Goal: Task Accomplishment & Management: Use online tool/utility

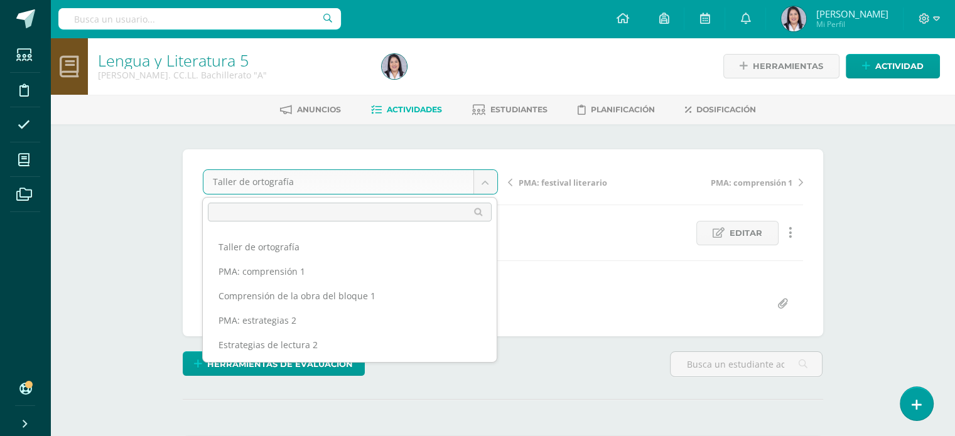
scroll to position [266, 0]
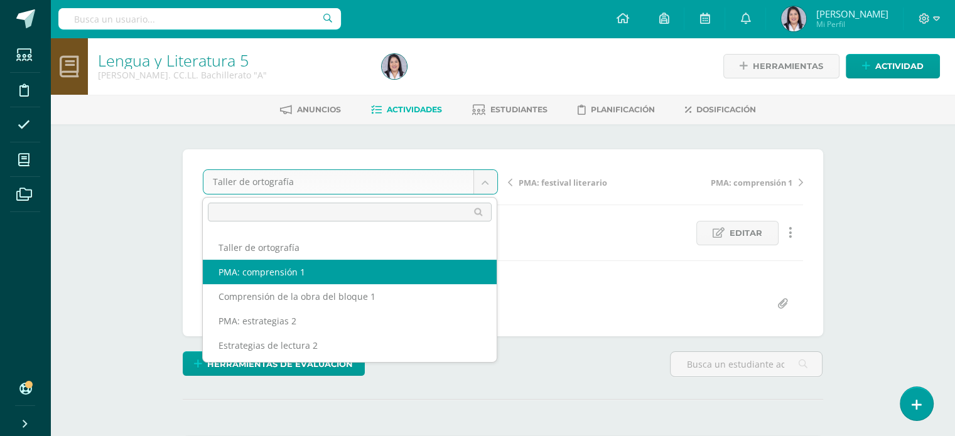
select select "/dashboard/teacher/grade-activity/256906/"
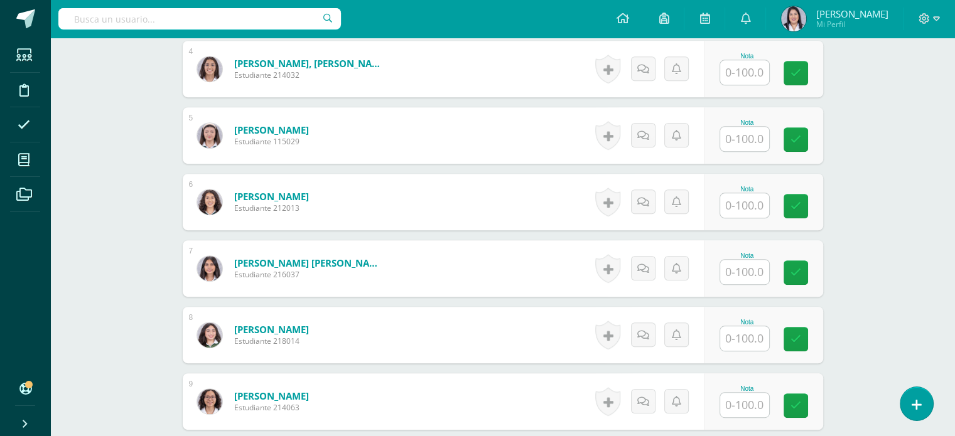
scroll to position [596, 0]
click at [741, 275] on input "text" at bounding box center [744, 271] width 49 height 24
type input "100"
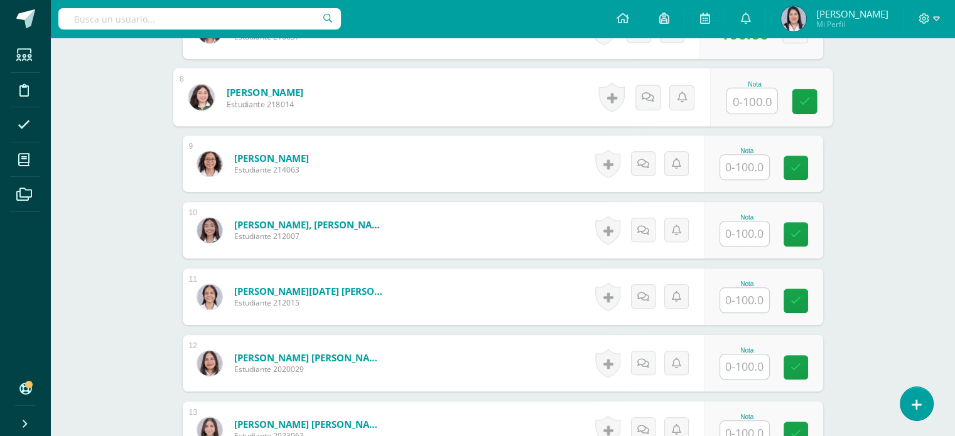
scroll to position [832, 0]
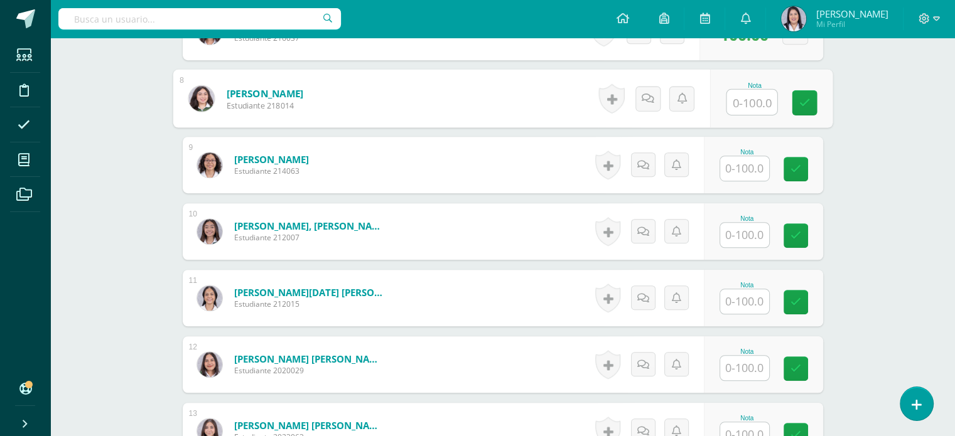
click at [751, 233] on input "text" at bounding box center [744, 235] width 49 height 24
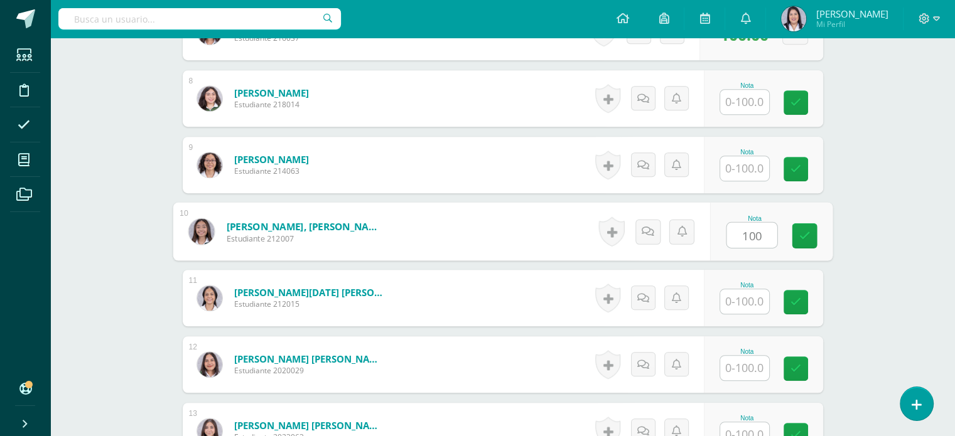
type input "100"
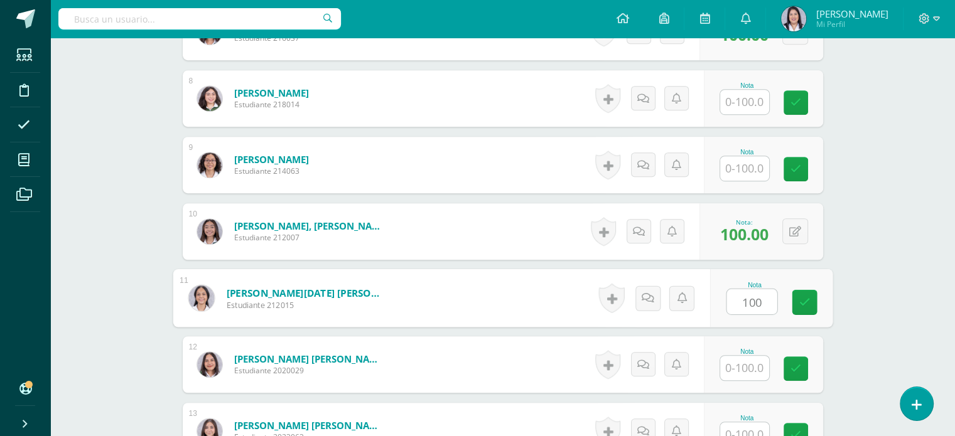
type input "100"
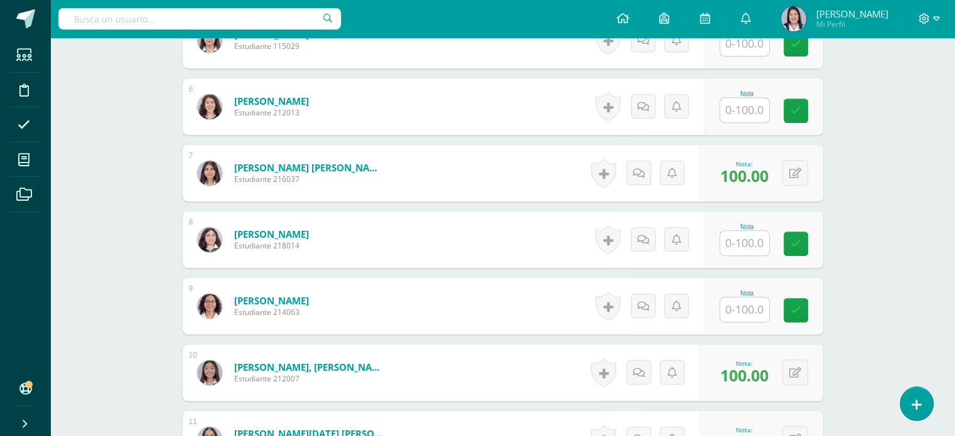
scroll to position [734, 0]
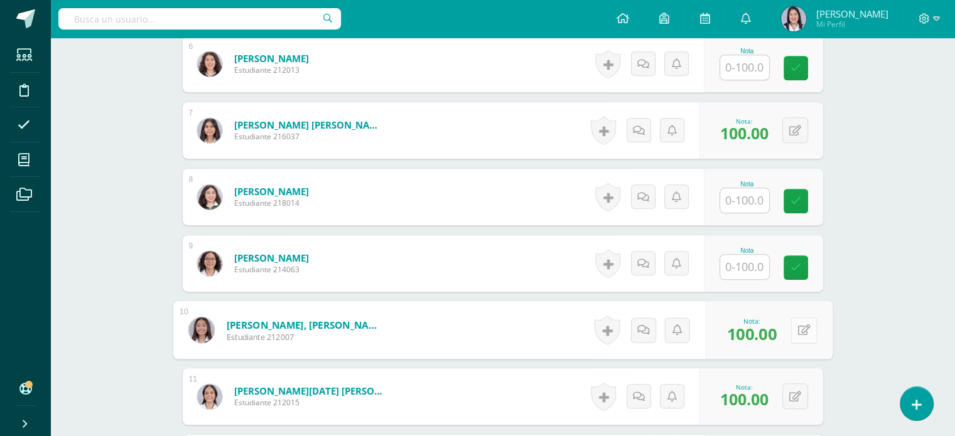
click at [796, 334] on button at bounding box center [804, 330] width 26 height 26
click at [777, 331] on link at bounding box center [770, 334] width 25 height 25
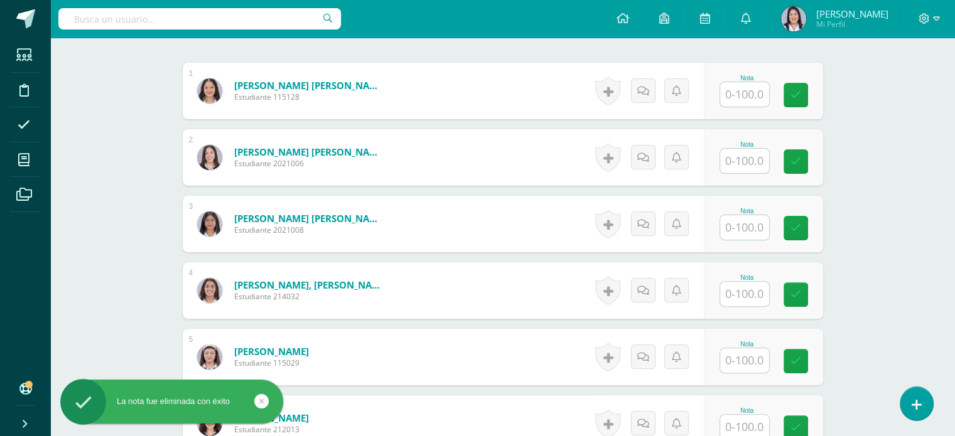
scroll to position [168, 0]
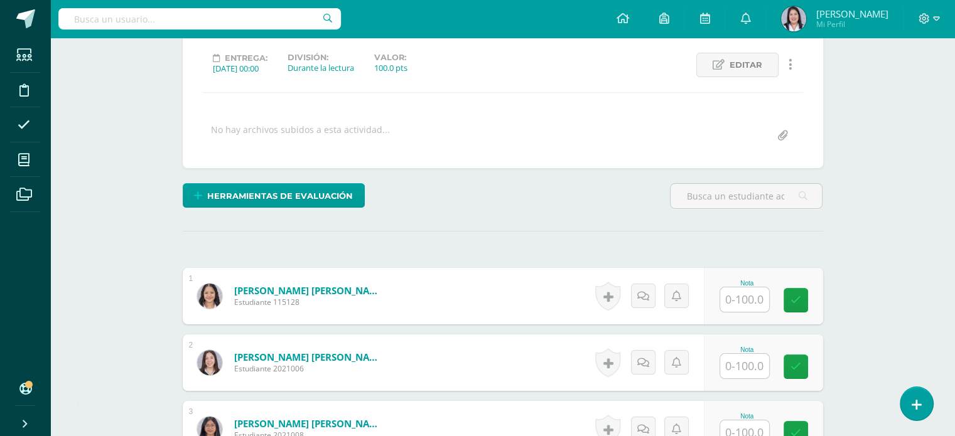
click at [744, 369] on input "text" at bounding box center [744, 366] width 49 height 24
type input "100"
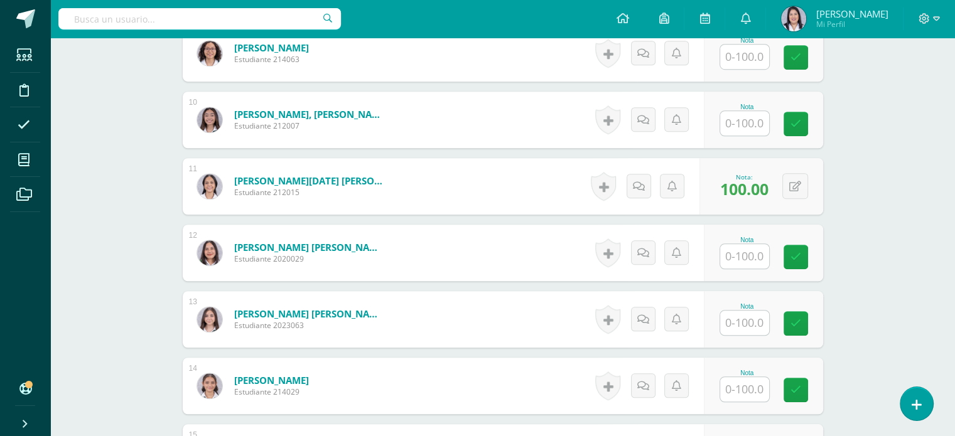
scroll to position [970, 0]
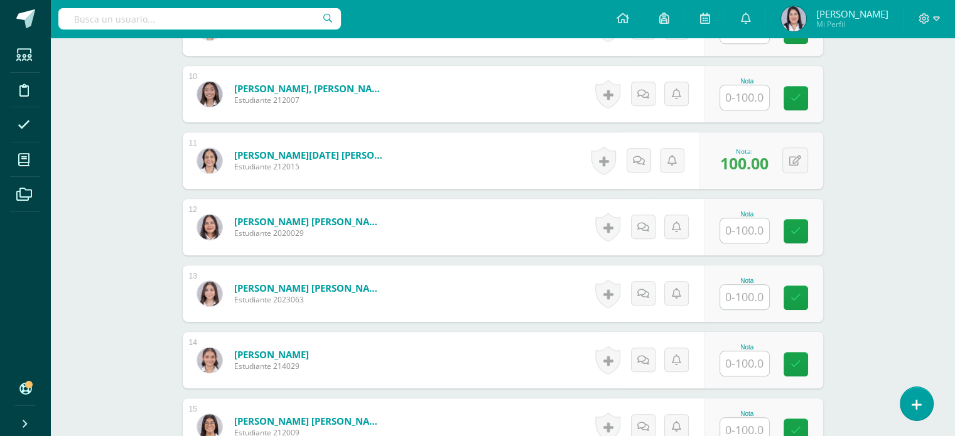
click at [740, 363] on input "text" at bounding box center [744, 364] width 49 height 24
type input "100"
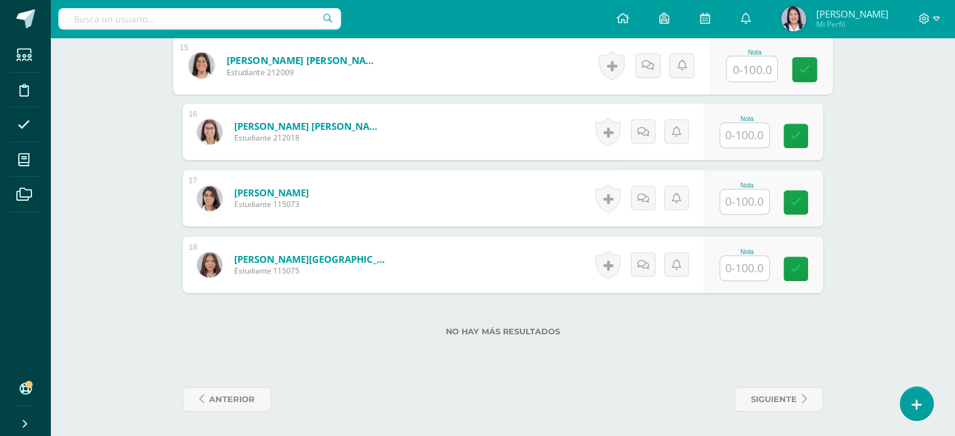
scroll to position [1331, 0]
click at [748, 195] on input "text" at bounding box center [744, 202] width 49 height 24
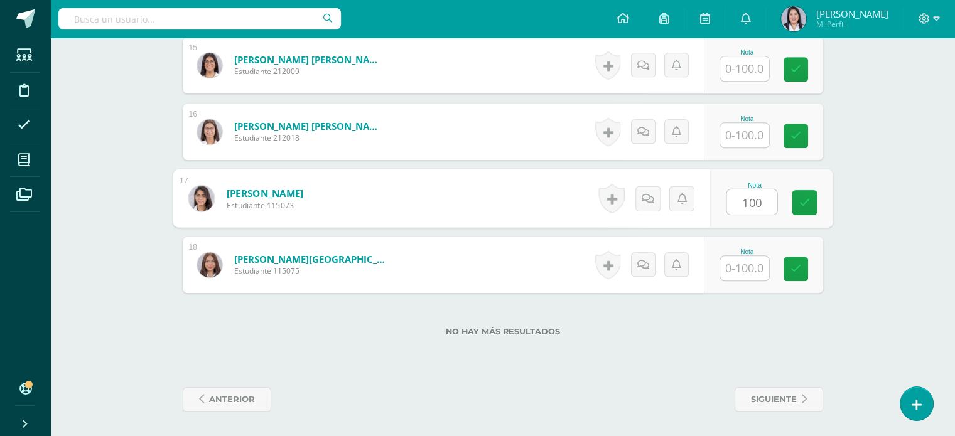
type input "100"
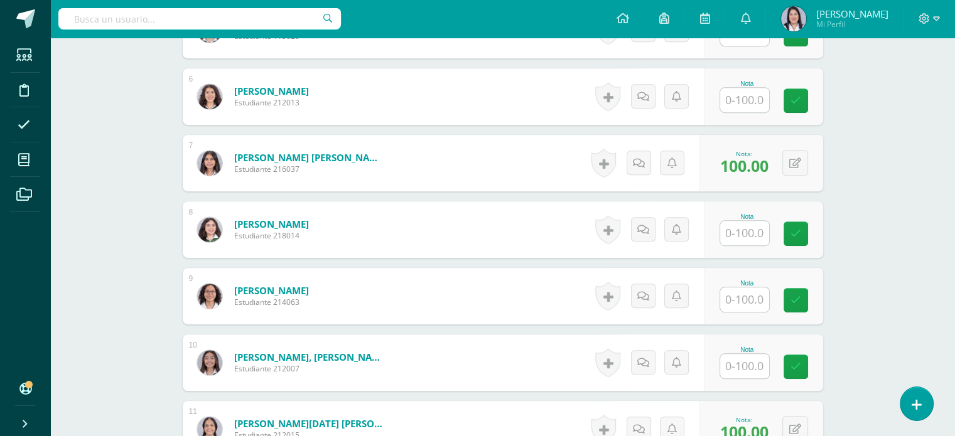
scroll to position [700, 0]
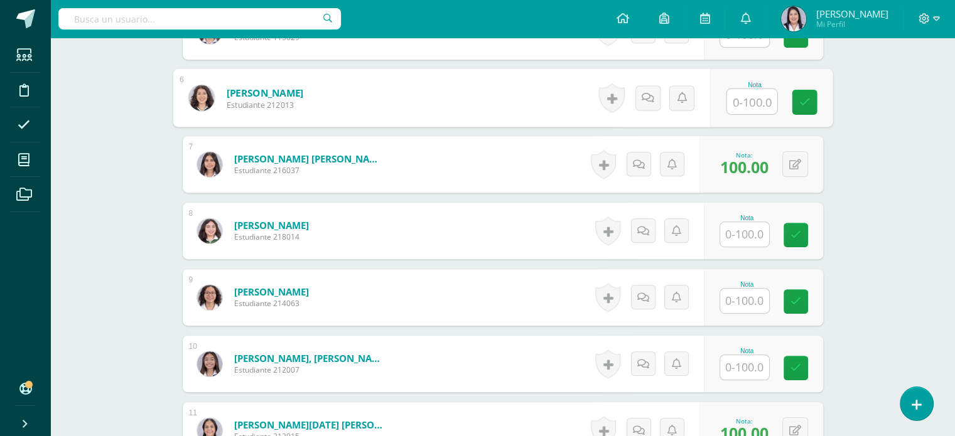
click at [751, 95] on input "text" at bounding box center [752, 101] width 50 height 25
type input "100"
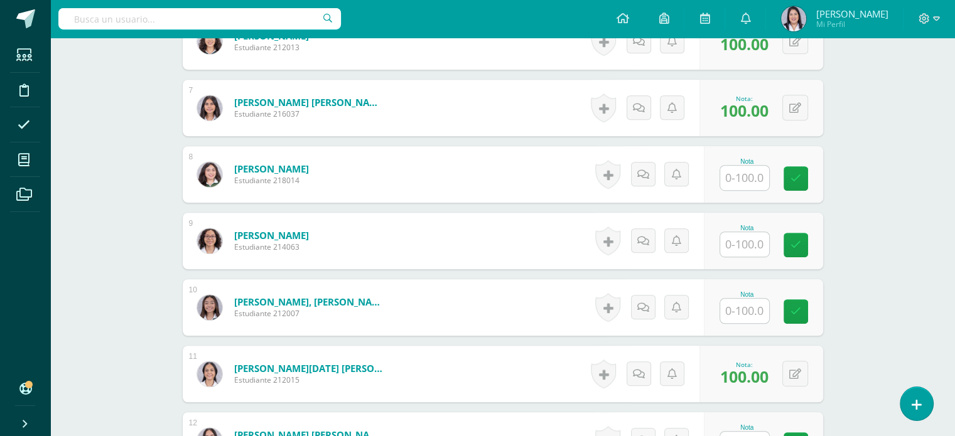
scroll to position [756, 0]
click at [739, 305] on input "text" at bounding box center [744, 311] width 49 height 24
type input "100"
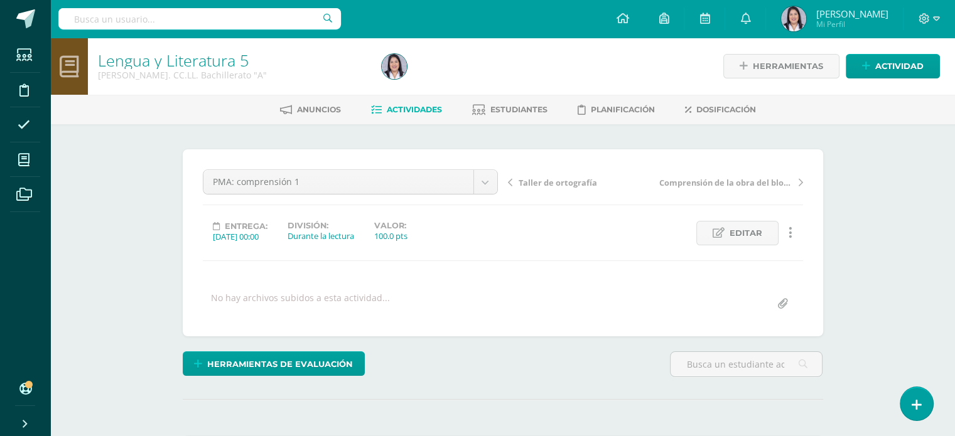
scroll to position [0, 0]
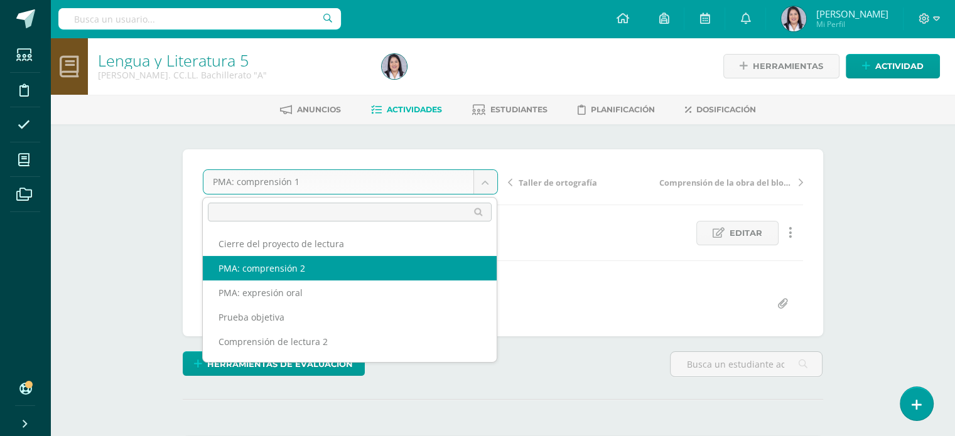
select select "/dashboard/teacher/grade-activity/257657/"
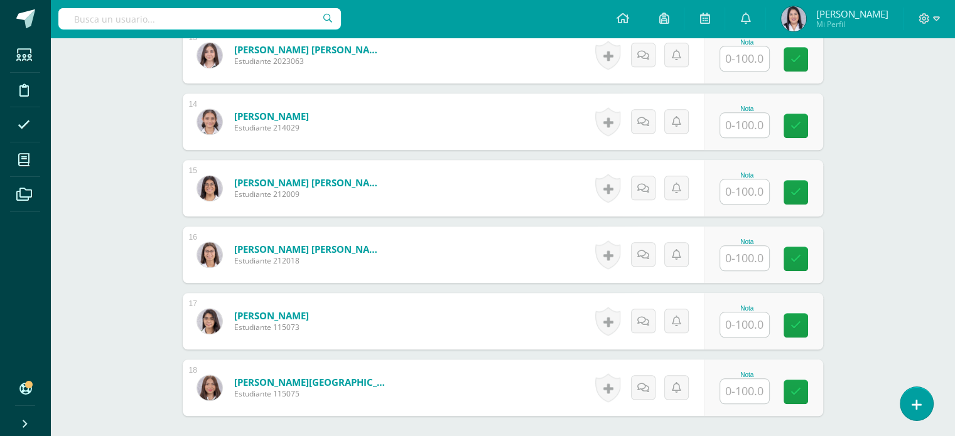
scroll to position [1210, 0]
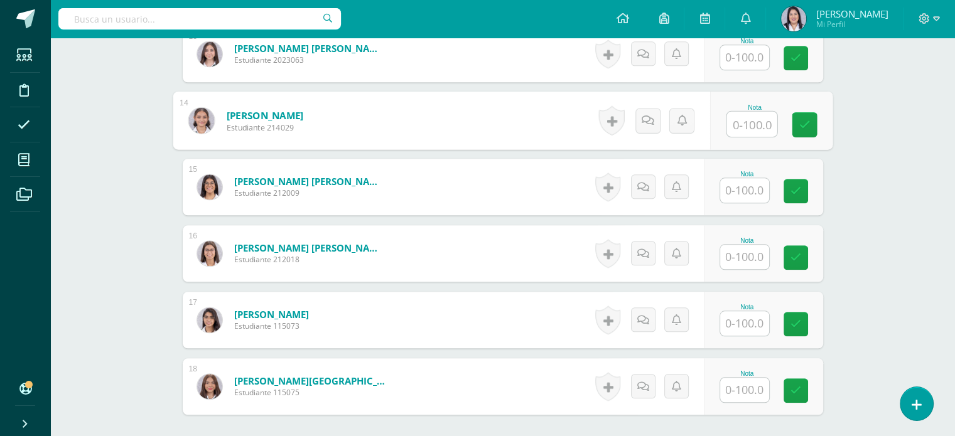
click at [744, 124] on input "text" at bounding box center [752, 124] width 50 height 25
type input "100"
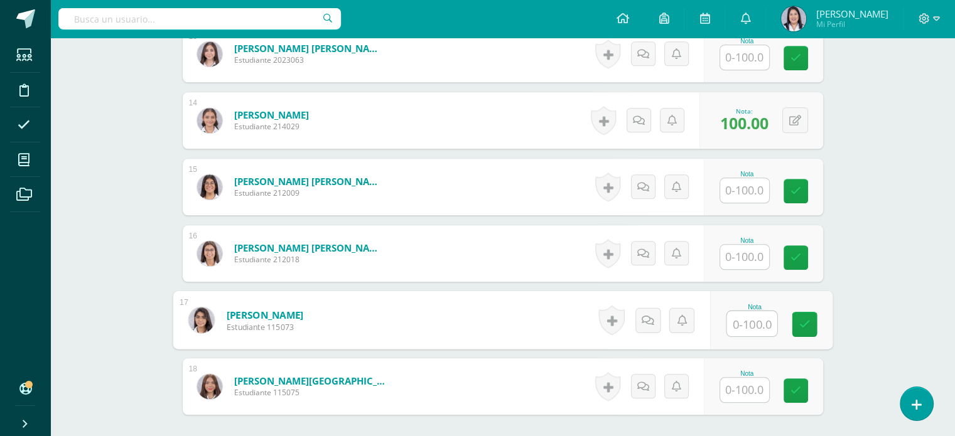
click at [751, 331] on input "text" at bounding box center [752, 323] width 50 height 25
type input "100"
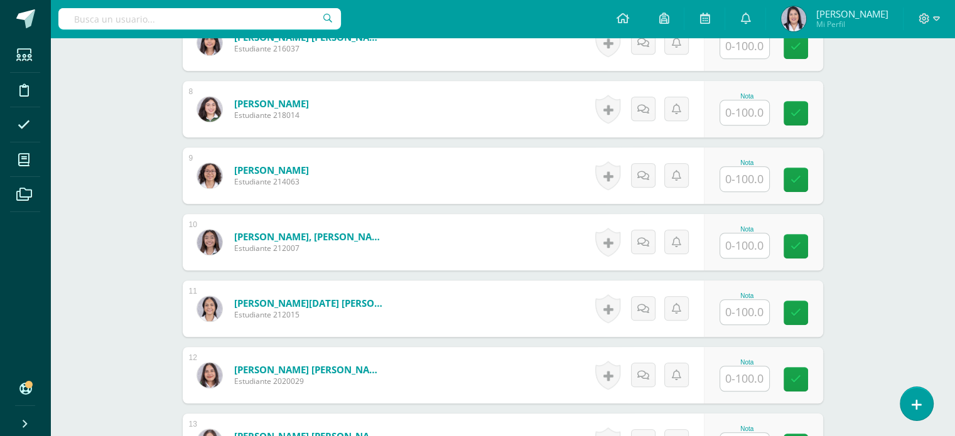
scroll to position [810, 0]
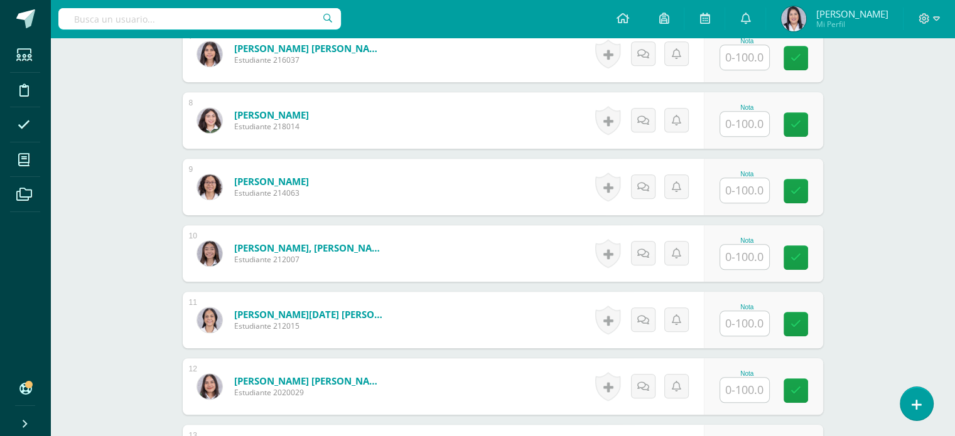
click at [758, 195] on input "text" at bounding box center [744, 190] width 49 height 24
type input "100"
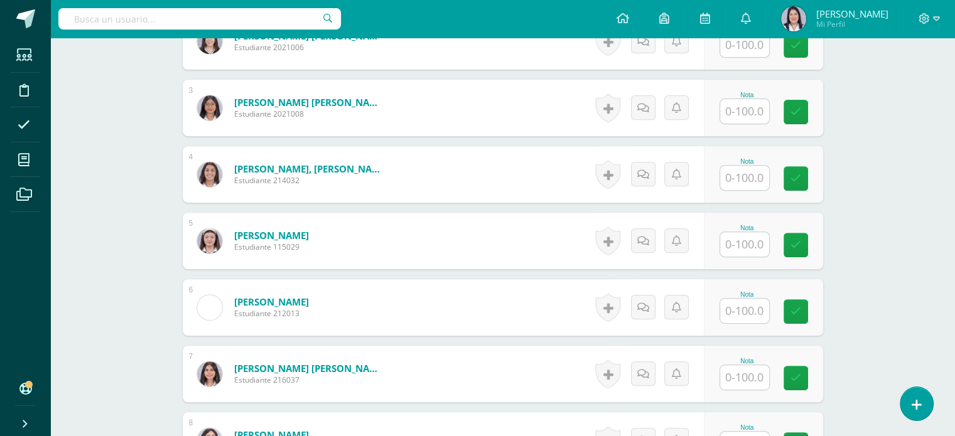
scroll to position [490, 0]
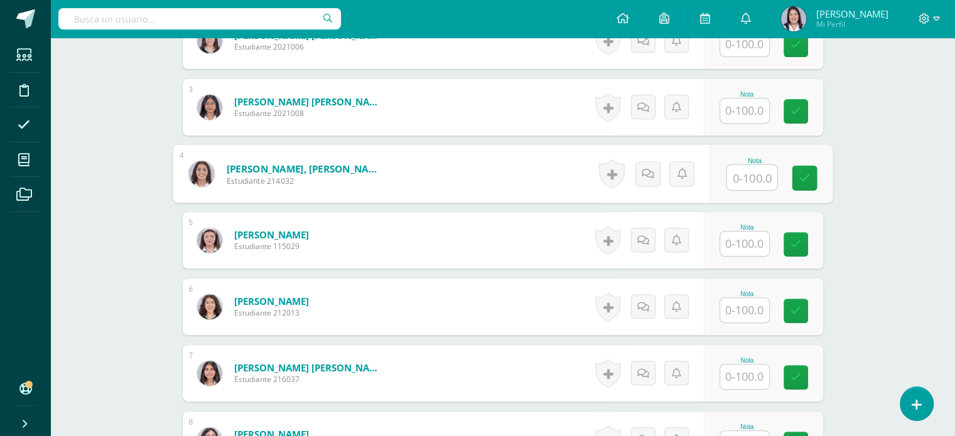
click at [739, 184] on input "text" at bounding box center [752, 177] width 50 height 25
type input "100"
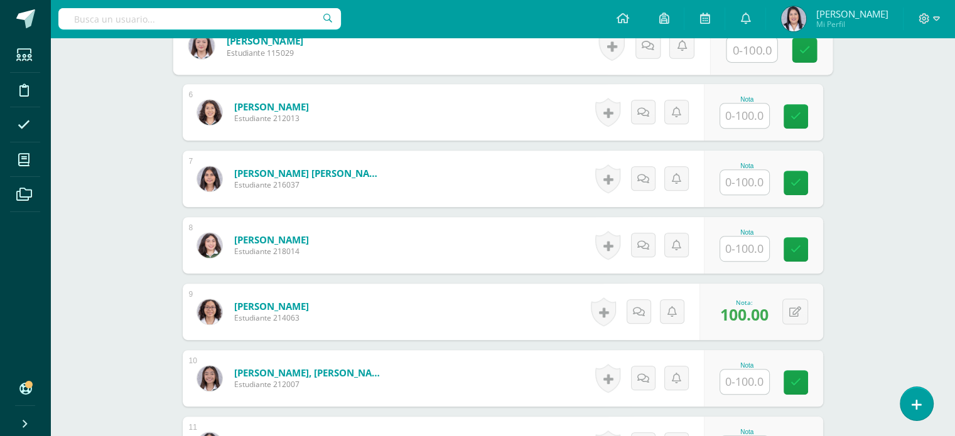
scroll to position [737, 0]
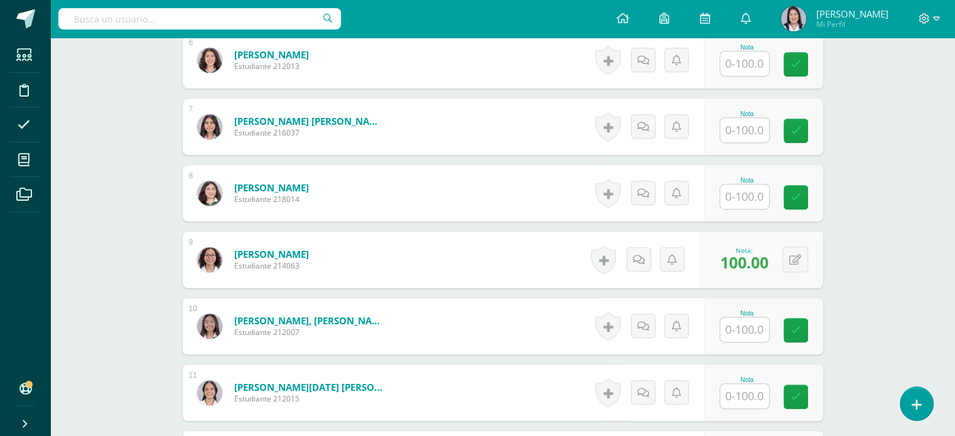
click at [756, 335] on input "text" at bounding box center [744, 330] width 49 height 24
type input "100"
click at [860, 201] on div "Lengua y Literatura 5 Quinto Bach. CC.LL. Bachillerato "A" Herramientas Detalle…" at bounding box center [502, 165] width 905 height 1731
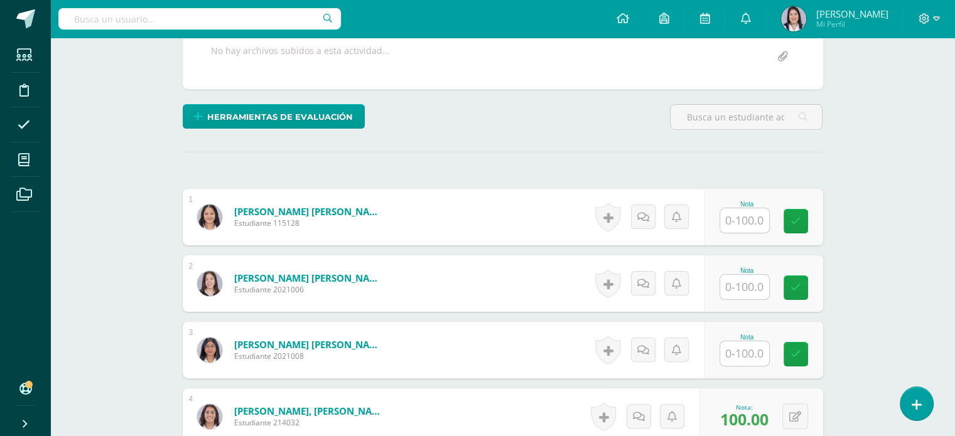
scroll to position [0, 0]
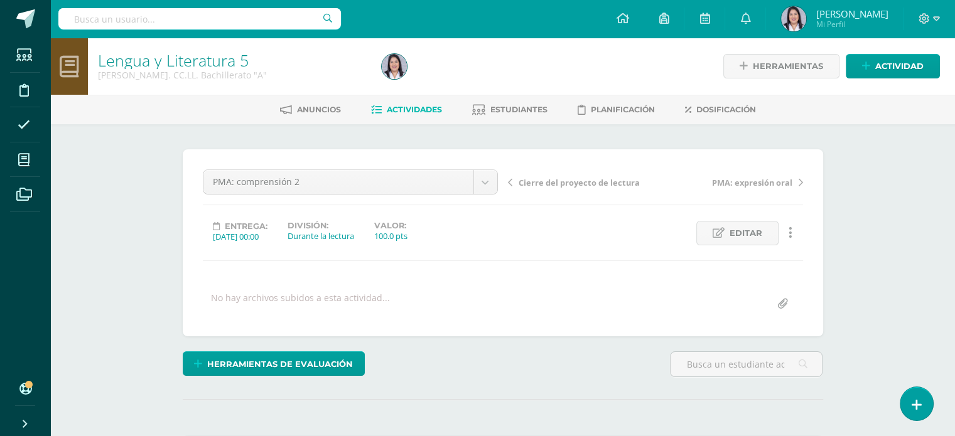
click at [424, 116] on link "Actividades" at bounding box center [406, 110] width 71 height 20
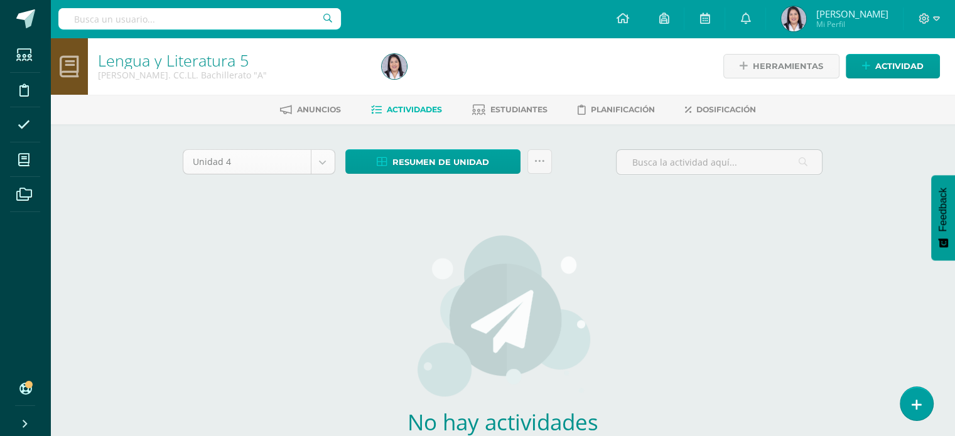
click at [329, 170] on body "Estudiantes Disciplina Asistencia Mis cursos Archivos Soporte Ayuda Reportar un…" at bounding box center [477, 269] width 955 height 539
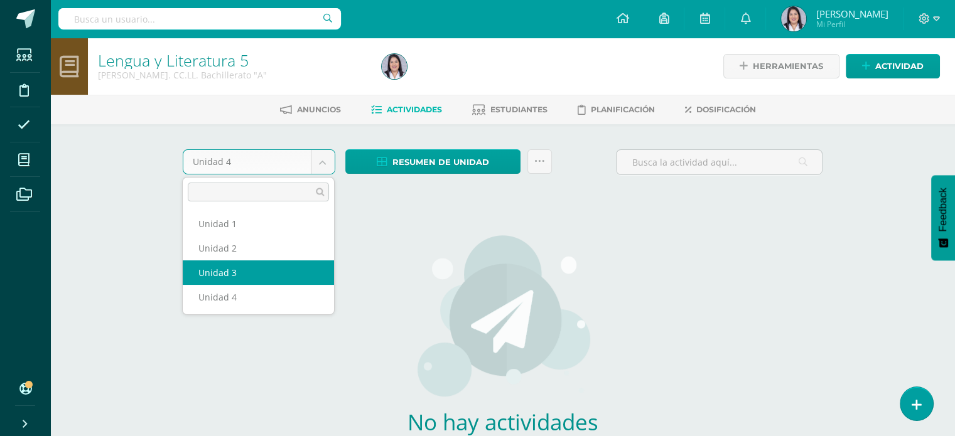
select select "Unidad 3"
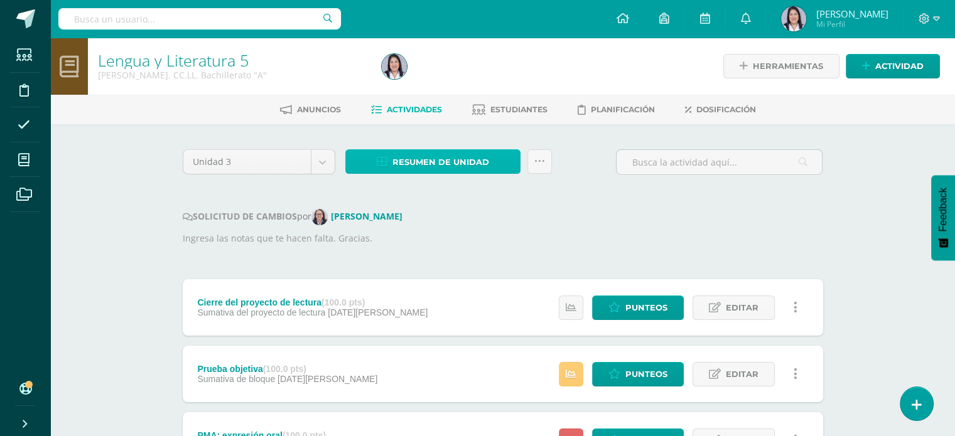
click at [474, 161] on span "Resumen de unidad" at bounding box center [441, 162] width 97 height 23
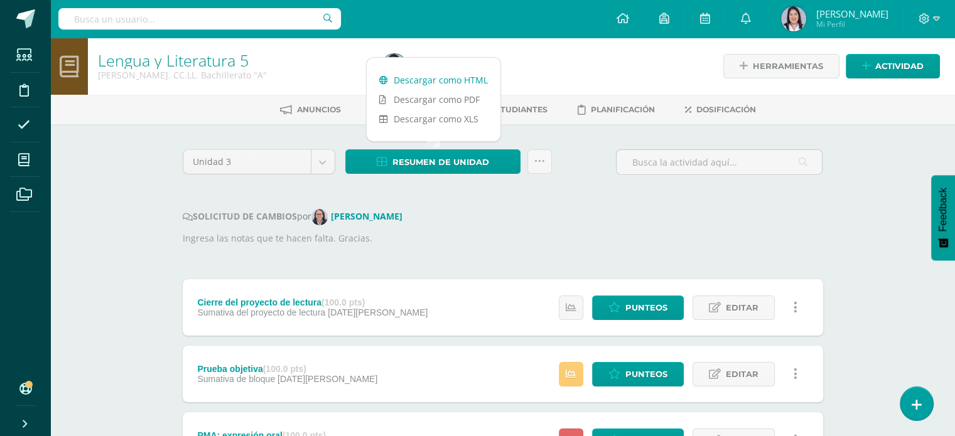
click at [452, 85] on link "Descargar como HTML" at bounding box center [434, 79] width 134 height 19
click at [599, 240] on p "Ingresa las notas que te hacen falta. Gracias." at bounding box center [503, 239] width 641 height 14
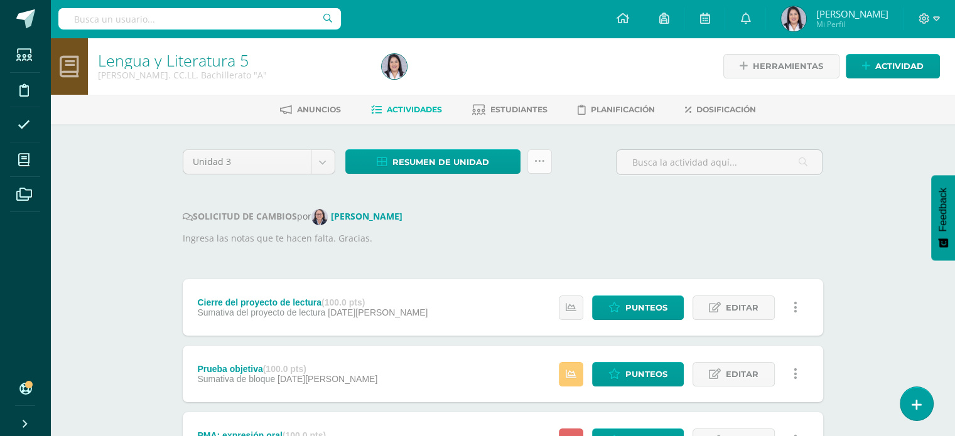
click at [540, 158] on icon at bounding box center [539, 161] width 11 height 11
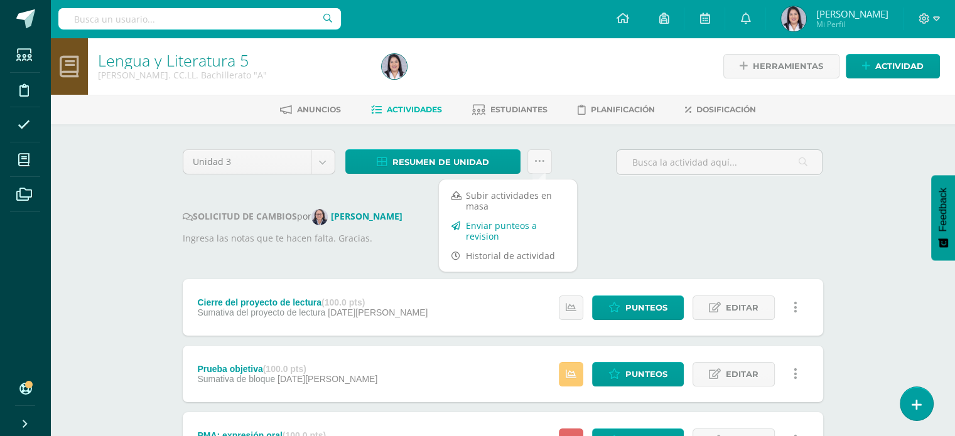
click at [512, 230] on link "Enviar punteos a revision" at bounding box center [508, 231] width 138 height 30
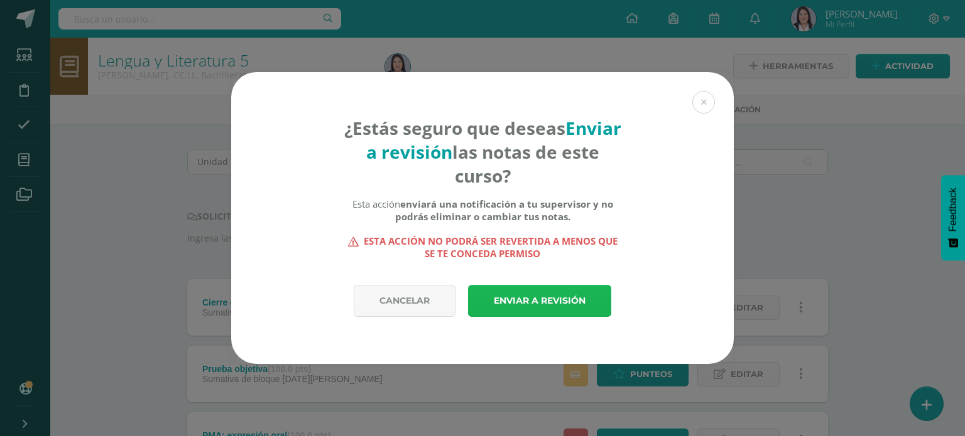
click at [560, 298] on link "Enviar a revisión" at bounding box center [539, 301] width 143 height 32
